Goal: Task Accomplishment & Management: Manage account settings

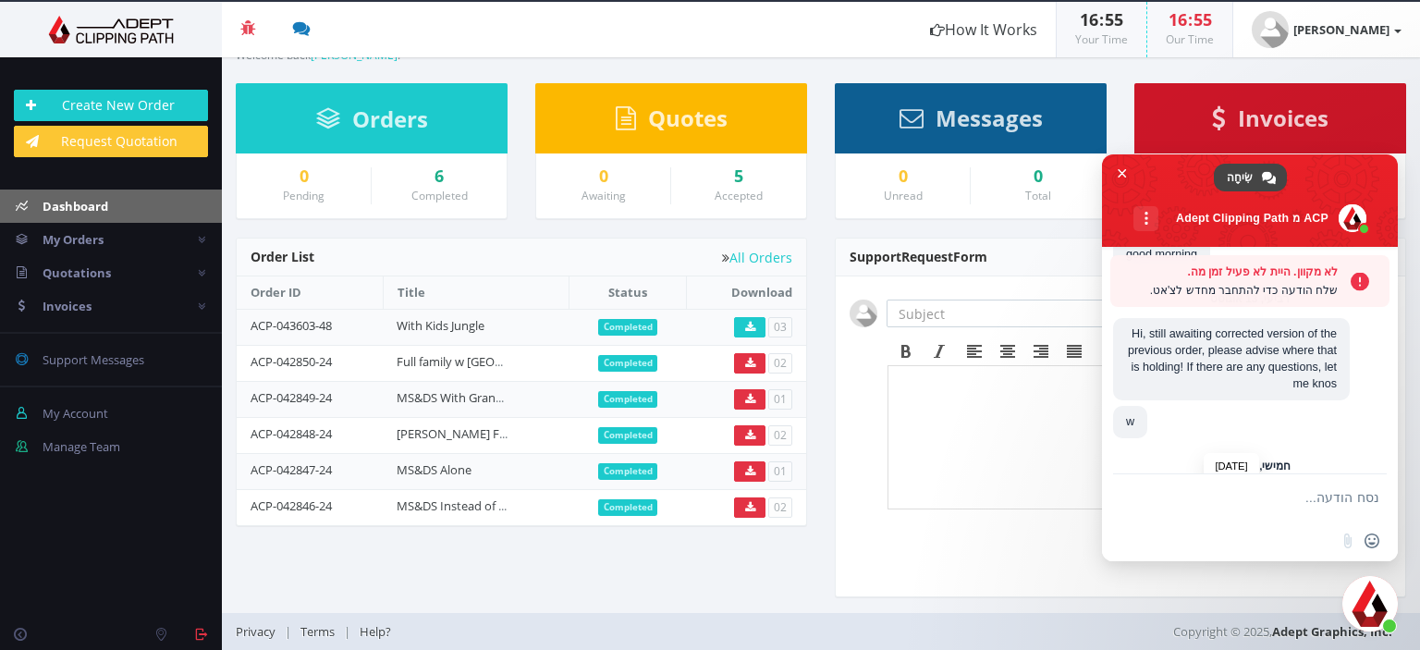
scroll to position [3965, 0]
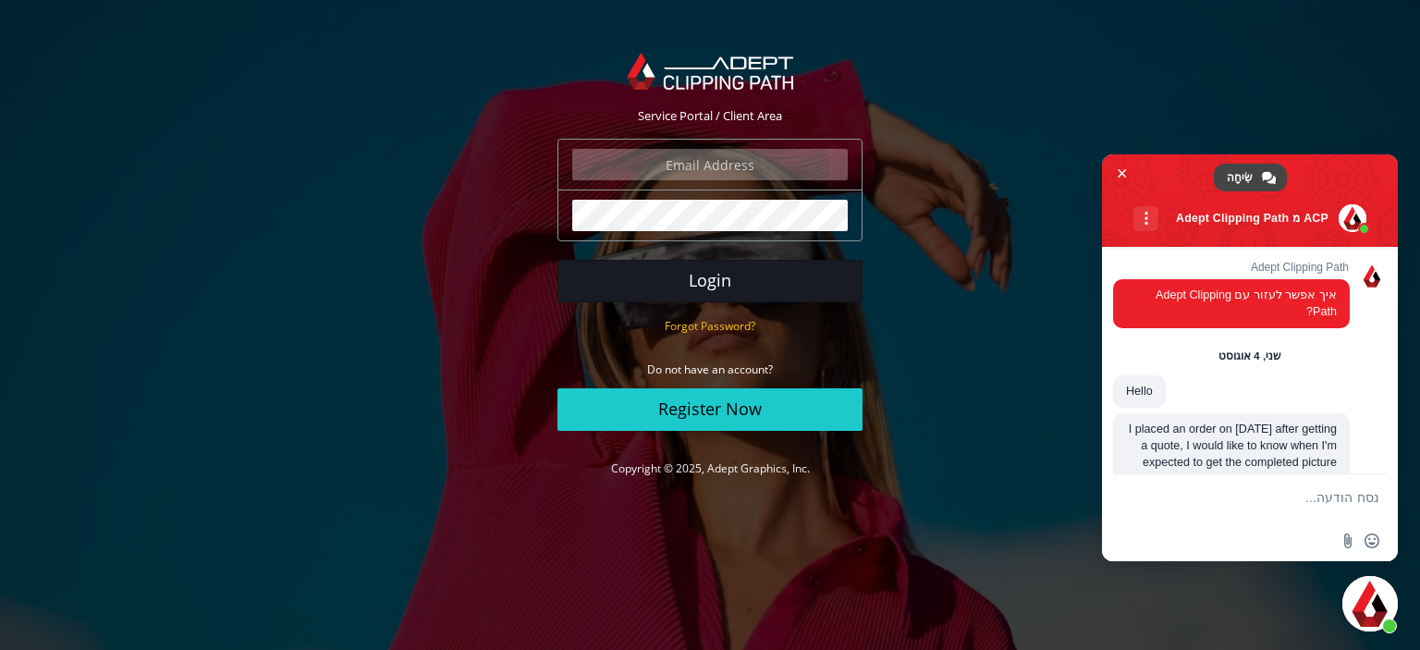
type input "[PERSON_NAME][EMAIL_ADDRESS][DOMAIN_NAME]"
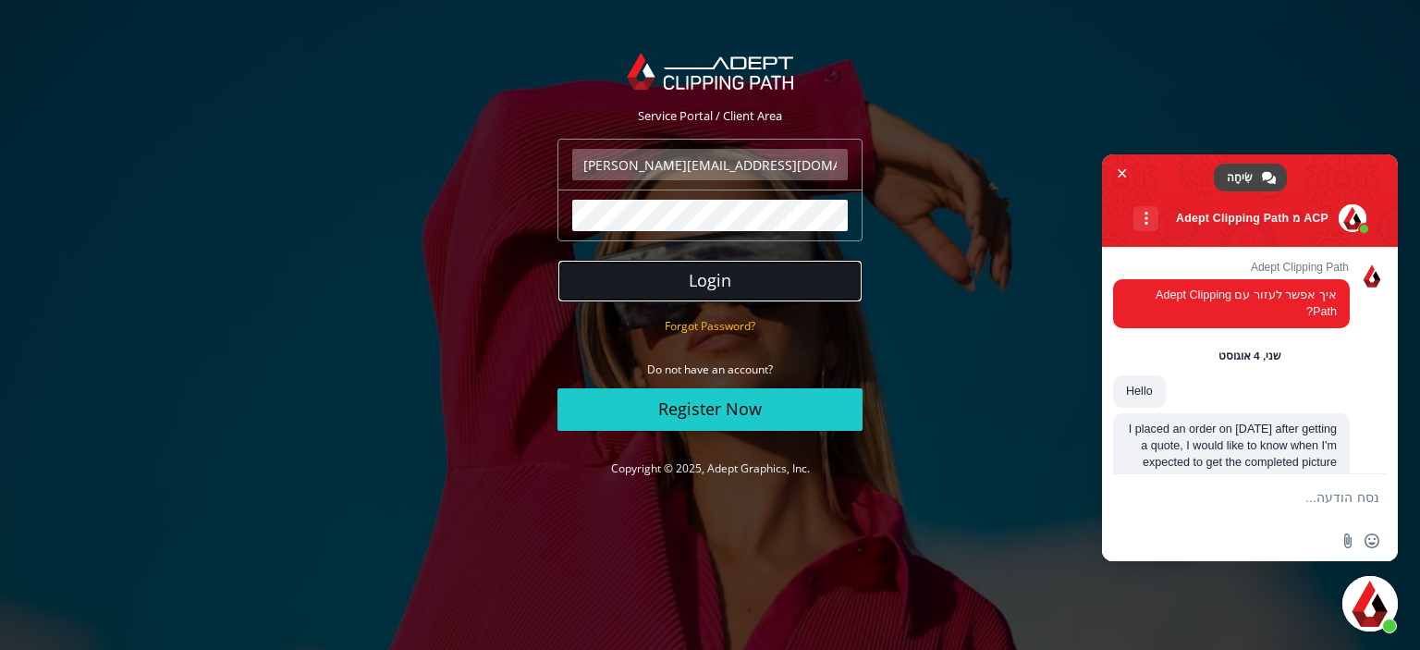
scroll to position [3149, 0]
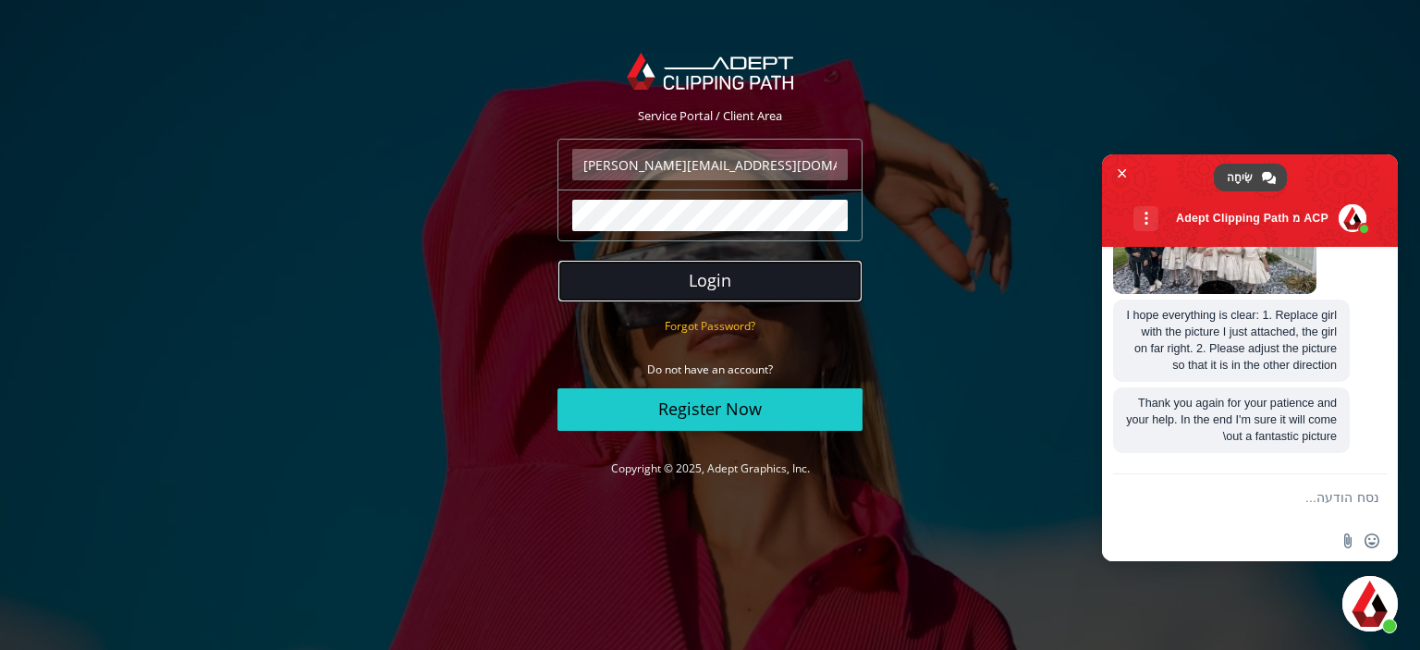
click at [696, 265] on button "Login" at bounding box center [709, 281] width 305 height 43
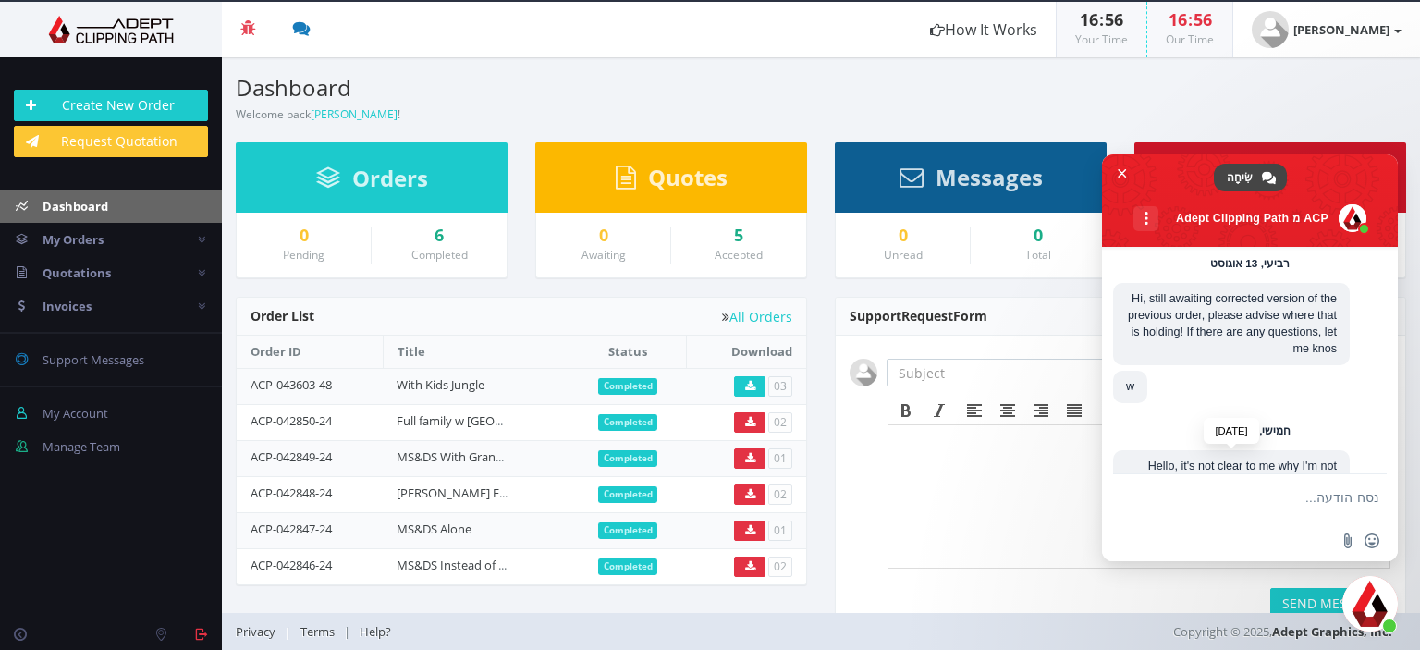
scroll to position [3905, 0]
